Goal: Task Accomplishment & Management: Use online tool/utility

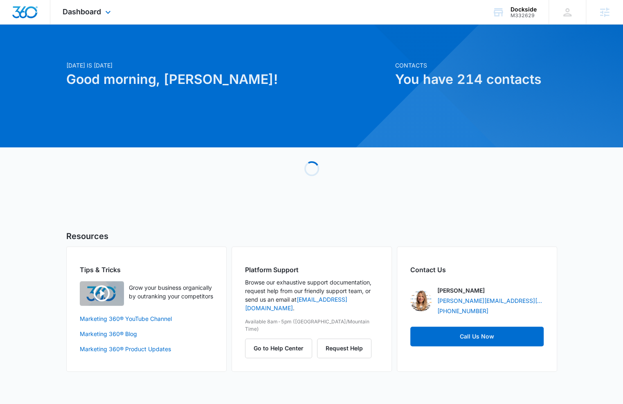
click at [96, 17] on div "Dashboard Apps Reputation Forms CRM Email Social Shop Content Ads Intelligence …" at bounding box center [87, 12] width 75 height 24
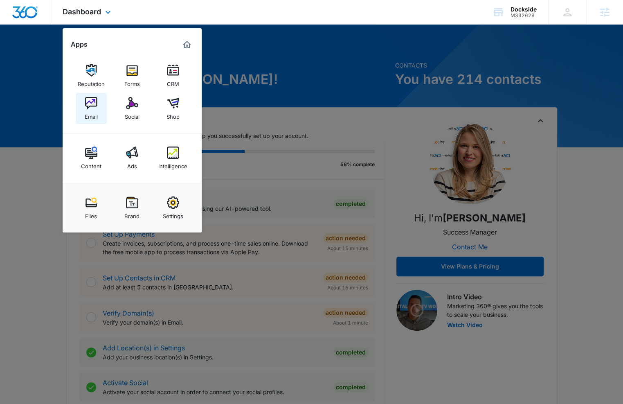
click at [98, 110] on link "Email" at bounding box center [91, 108] width 31 height 31
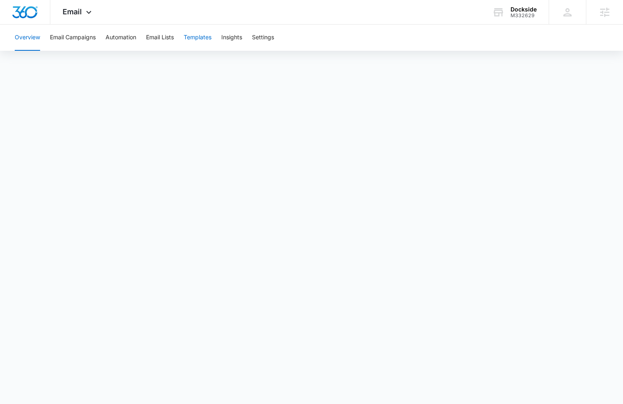
click at [206, 35] on button "Templates" at bounding box center [198, 38] width 28 height 26
click at [243, 389] on body "Email Apps Reputation Forms CRM Email Social Shop Content Ads Intelligence File…" at bounding box center [311, 202] width 623 height 404
click at [117, 30] on button "Automation" at bounding box center [121, 38] width 31 height 26
click at [559, 53] on div "Overview Email Campaigns Automation Email Lists Templates Insights Settings" at bounding box center [311, 205] width 623 height 361
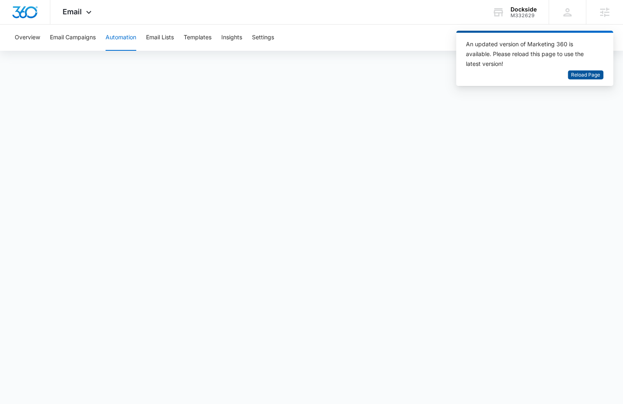
click at [585, 76] on span "Reload Page" at bounding box center [585, 75] width 29 height 8
